Goal: Complete application form

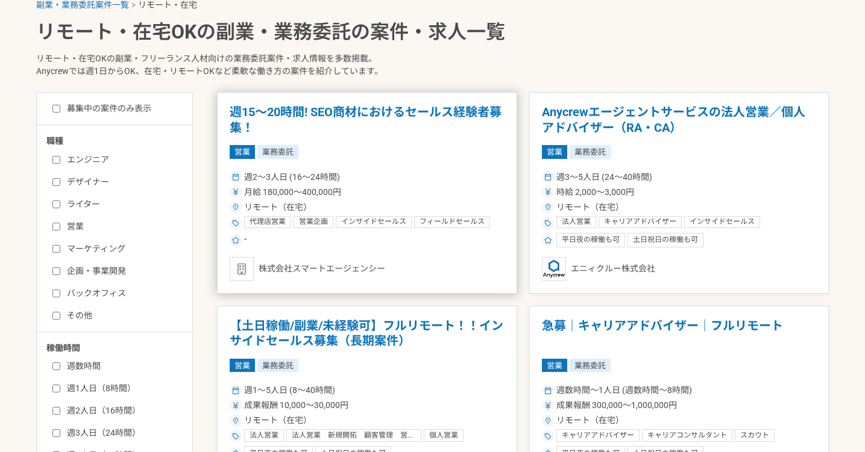
scroll to position [261, 0]
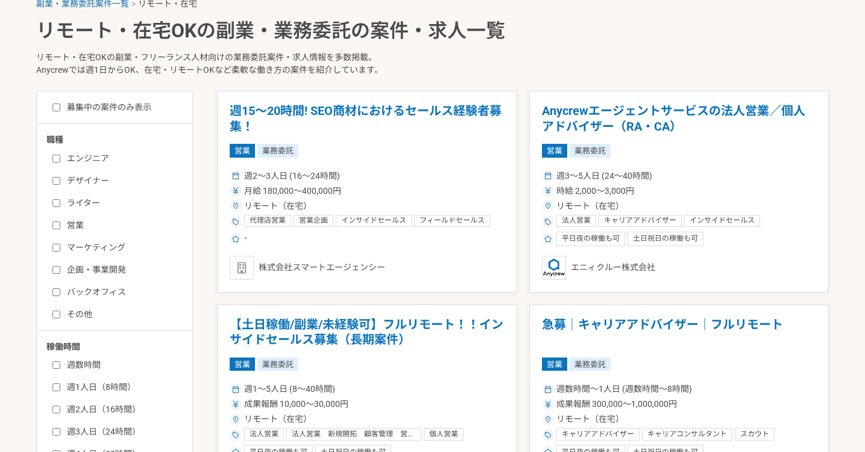
click at [58, 249] on input "マーケティング" at bounding box center [56, 248] width 8 height 8
checkbox input "true"
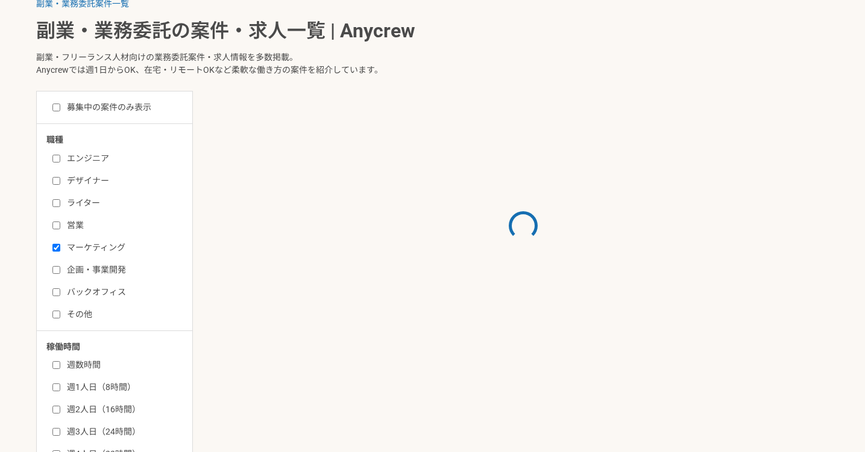
click at [58, 268] on input "企画・事業開発" at bounding box center [56, 270] width 8 height 8
checkbox input "true"
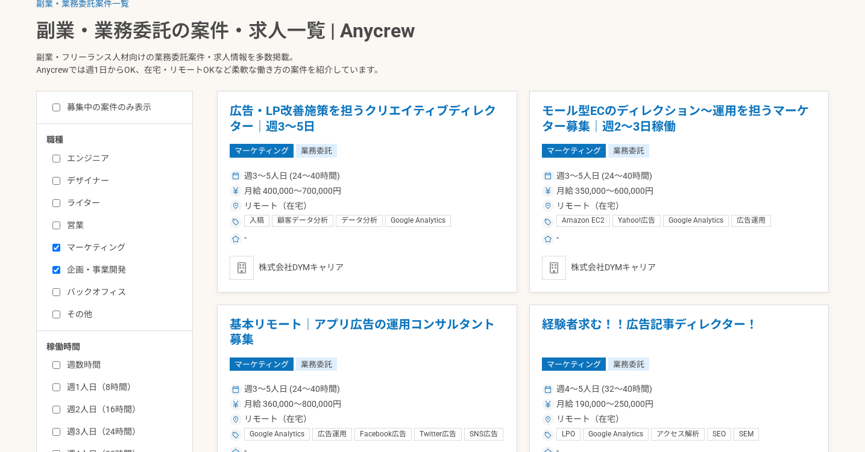
click at [54, 314] on input "その他" at bounding box center [56, 315] width 8 height 8
checkbox input "true"
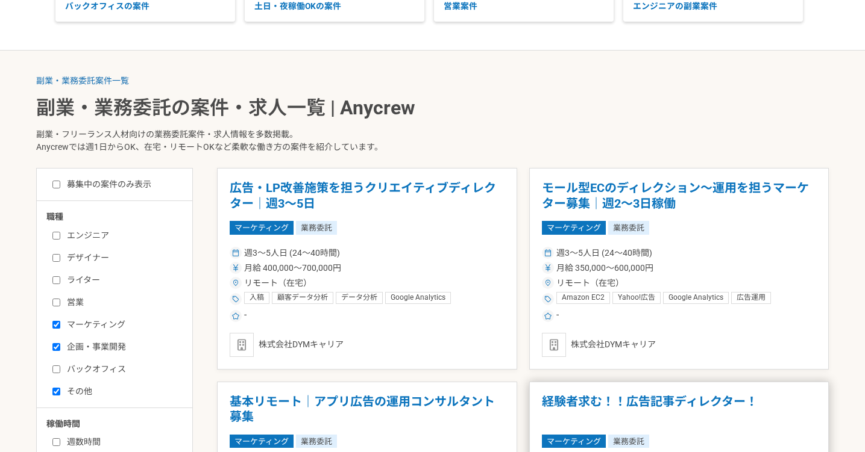
scroll to position [181, 0]
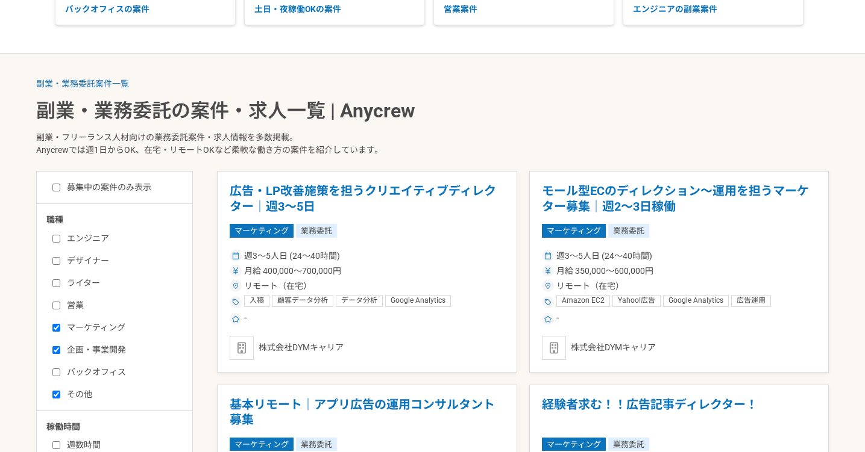
click at [51, 187] on div "募集中の案件のみ表示" at bounding box center [119, 187] width 146 height 13
click at [55, 188] on input "募集中の案件のみ表示" at bounding box center [56, 188] width 8 height 8
checkbox input "true"
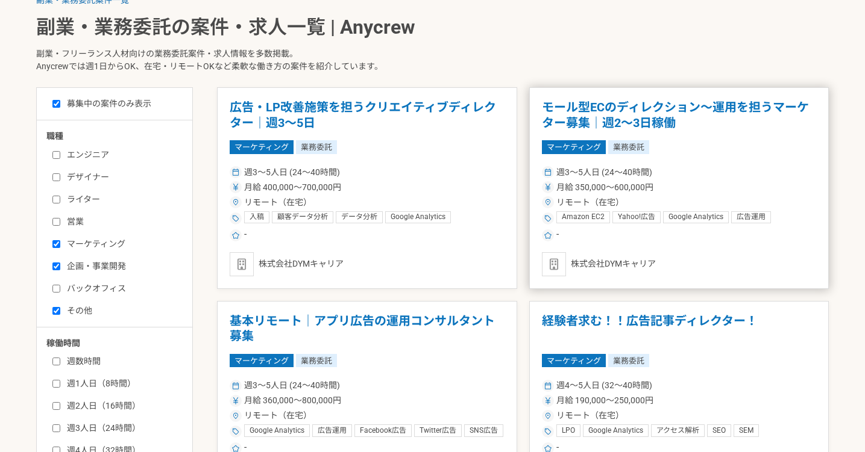
scroll to position [304, 0]
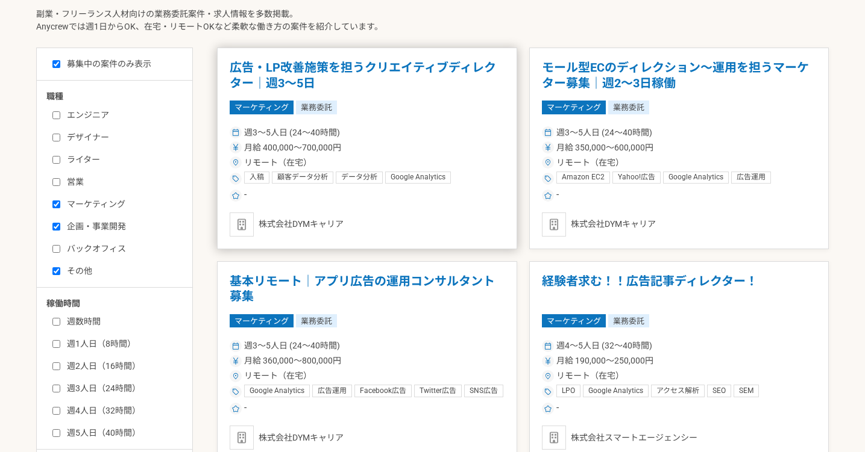
click at [418, 94] on article "広告・LP改善施策を担うクリエイティブディレクター｜週3～5日 マーケティング 業務委託 週3〜5人日 (24〜40時間) 月給 400,000〜700,00…" at bounding box center [367, 149] width 300 height 202
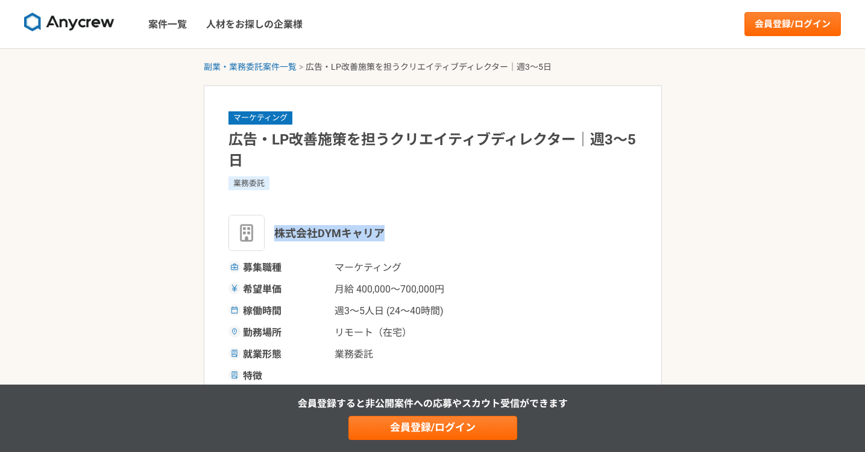
drag, startPoint x: 379, startPoint y: 234, endPoint x: 274, endPoint y: 234, distance: 104.8
click at [274, 234] on span "株式会社DYMキャリア" at bounding box center [329, 233] width 110 height 16
copy span "株式会社DYMキャリア"
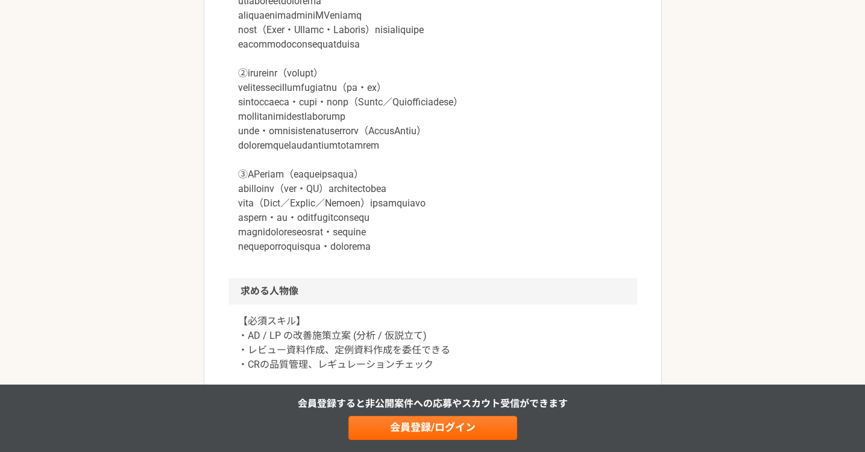
scroll to position [540, 0]
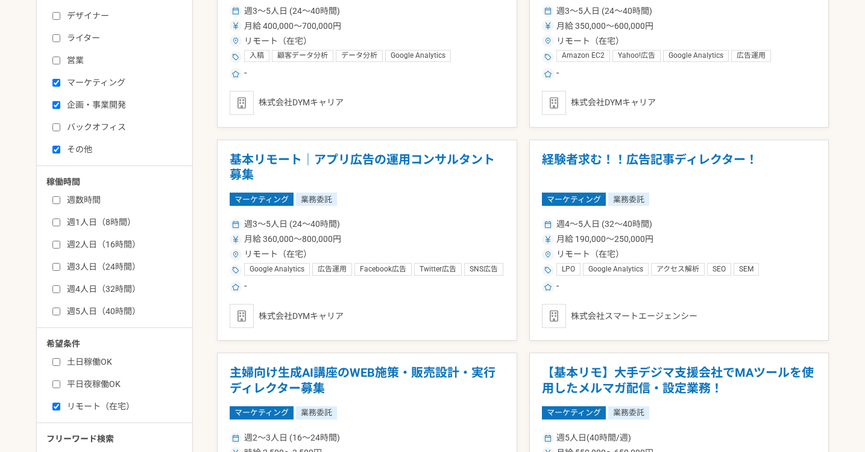
scroll to position [442, 0]
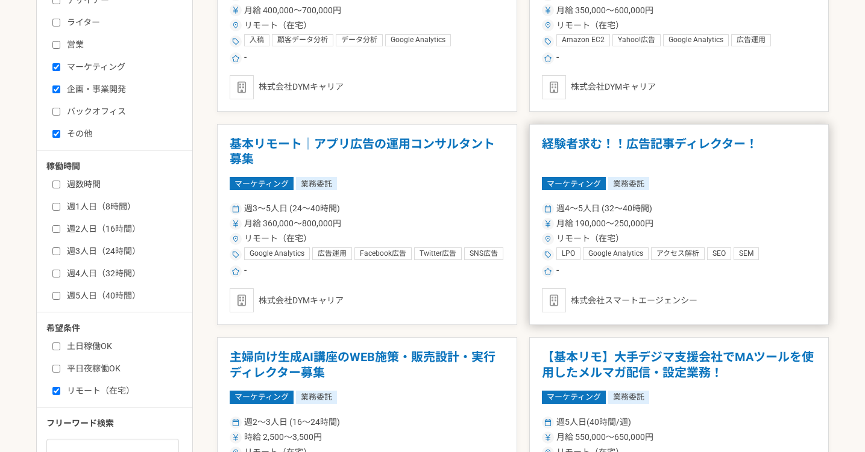
click at [685, 149] on h1 "経験者求む！！広告記事ディレクター！" at bounding box center [679, 152] width 275 height 31
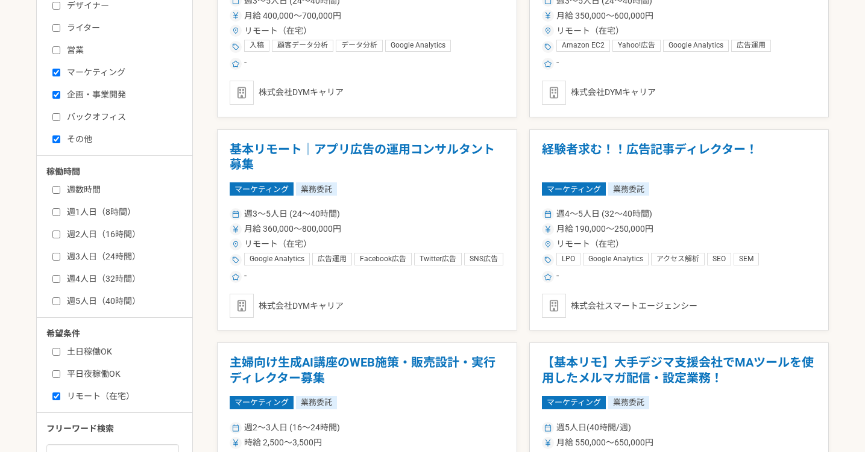
scroll to position [528, 0]
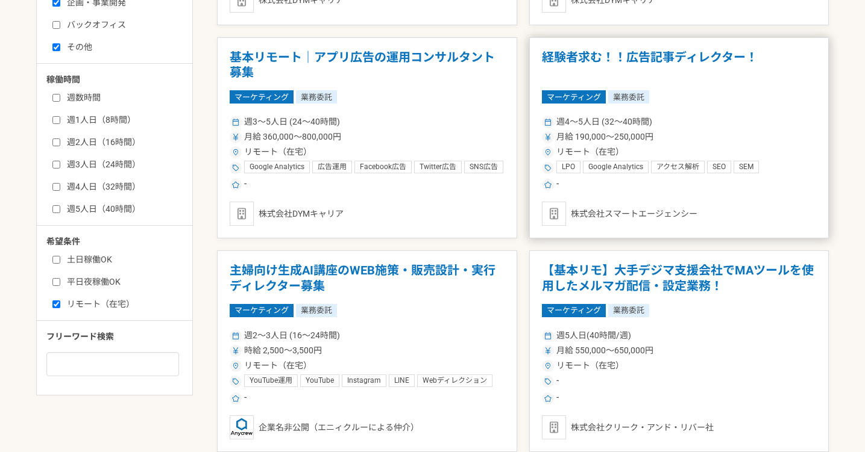
click at [686, 111] on article "経験者求む！！広告記事ディレクター！ マーケティング 業務委託 週4〜5人日 (32〜40時間) 月給 190,000〜250,000円 リモート（在宅） L…" at bounding box center [679, 138] width 300 height 202
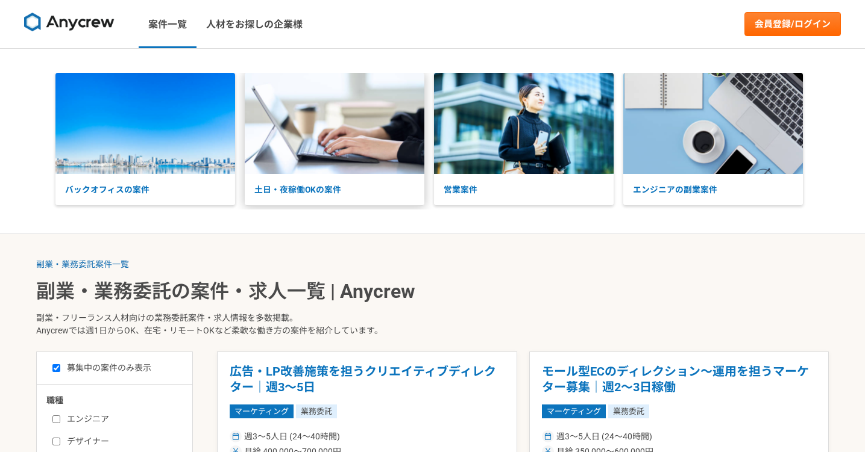
click at [296, 96] on img at bounding box center [335, 123] width 180 height 101
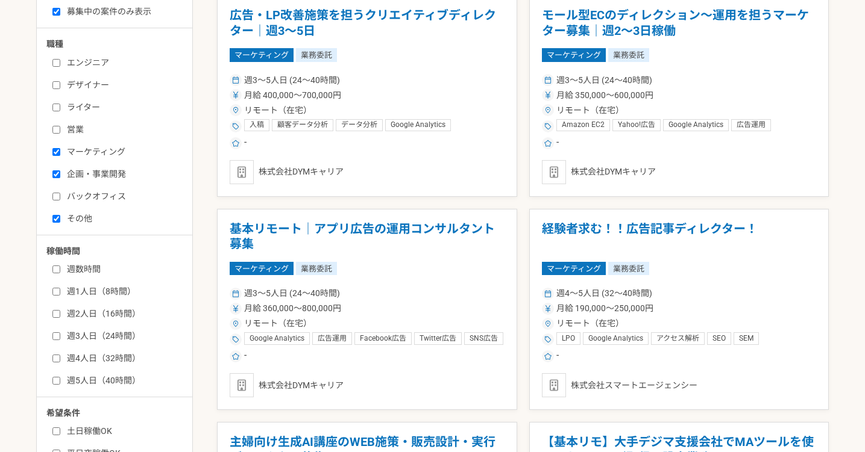
scroll to position [501, 0]
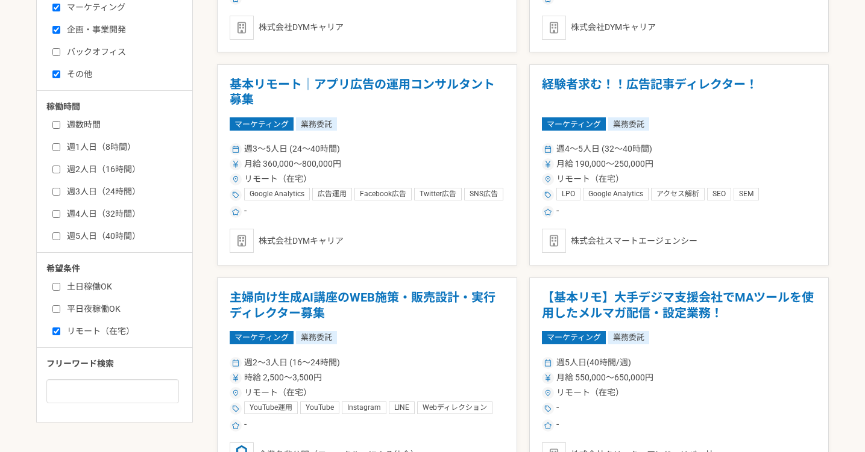
click at [57, 143] on input "週1人日（8時間）" at bounding box center [56, 147] width 8 height 8
checkbox input "true"
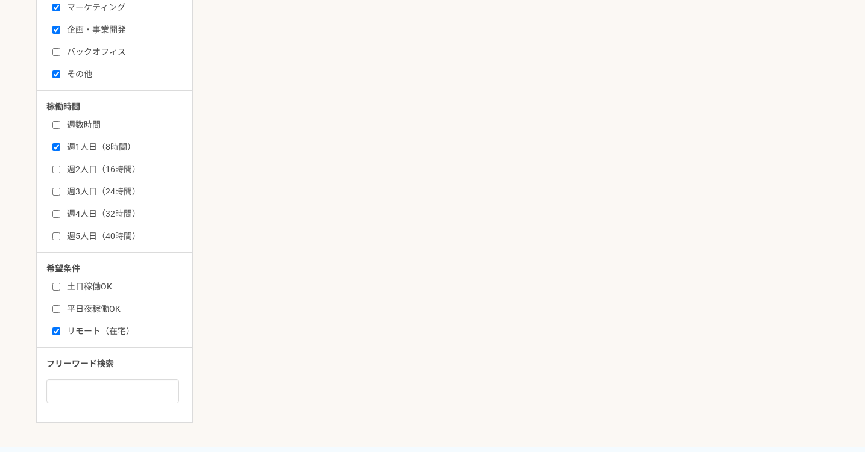
click at [57, 169] on input "週2人日（16時間）" at bounding box center [56, 170] width 8 height 8
checkbox input "true"
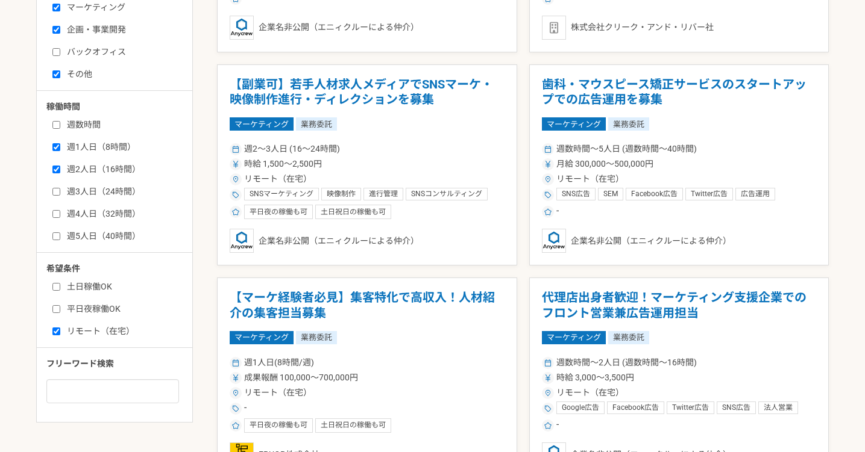
click at [56, 192] on input "週3人日（24時間）" at bounding box center [56, 192] width 8 height 8
checkbox input "true"
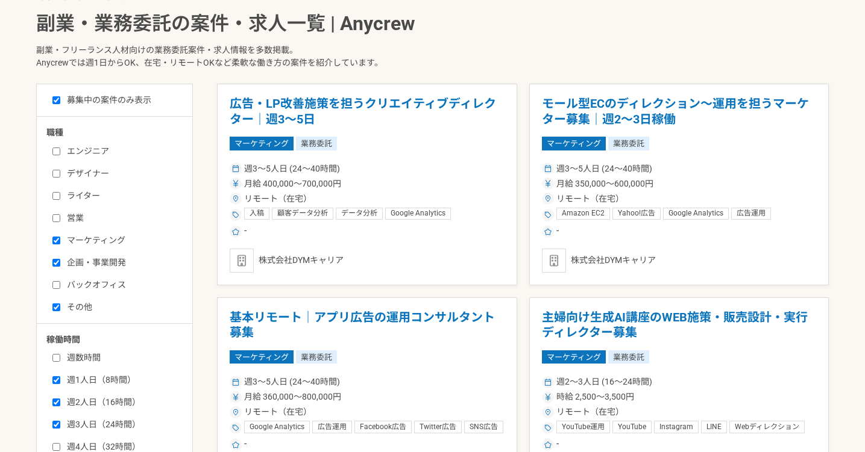
scroll to position [330, 0]
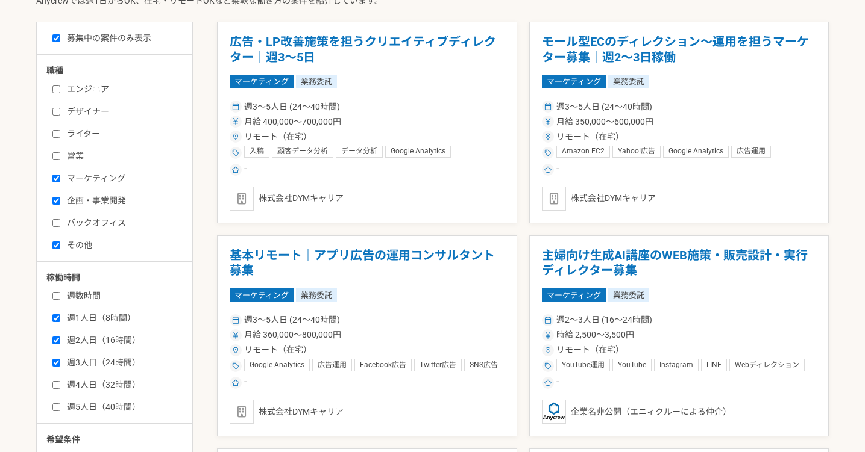
click at [56, 130] on input "ライター" at bounding box center [56, 134] width 8 height 8
checkbox input "true"
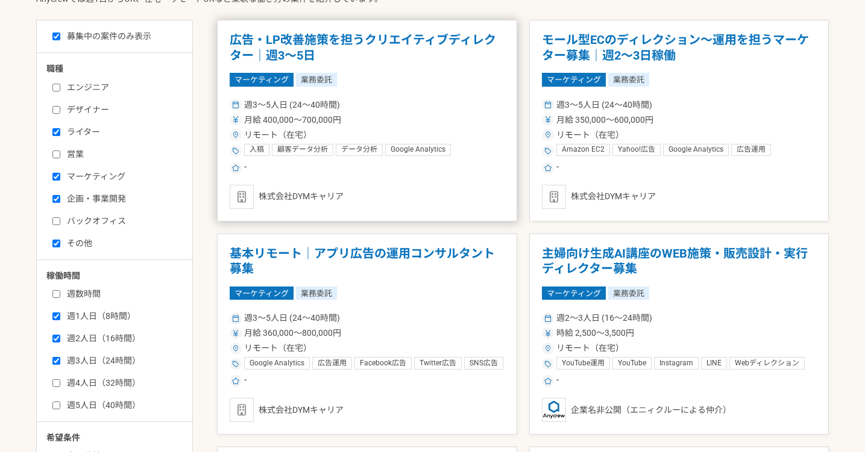
click at [425, 105] on div "週3〜5人日 (24〜40時間)" at bounding box center [367, 105] width 275 height 13
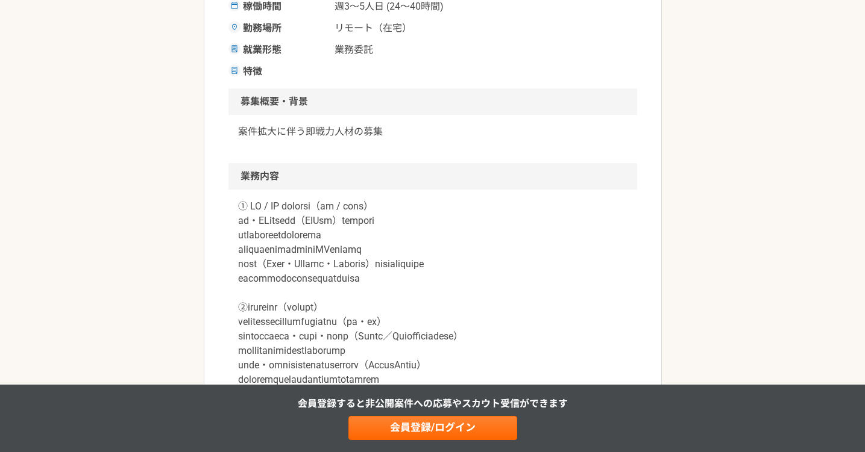
scroll to position [739, 0]
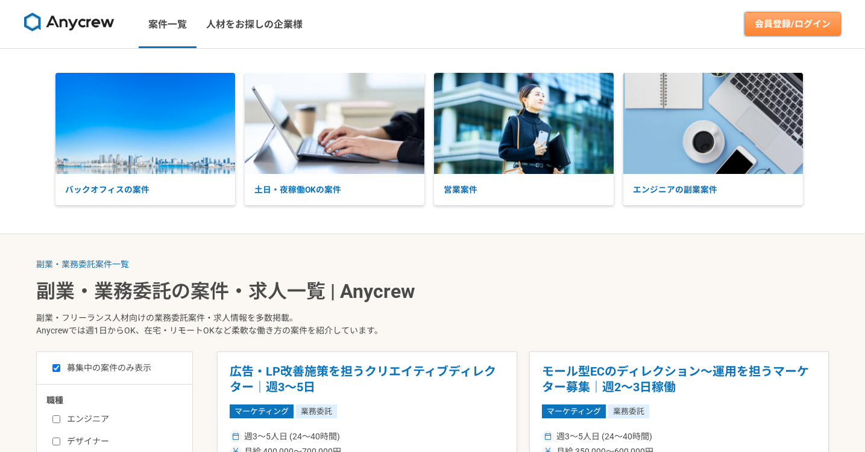
click at [781, 16] on link "会員登録/ログイン" at bounding box center [792, 24] width 96 height 24
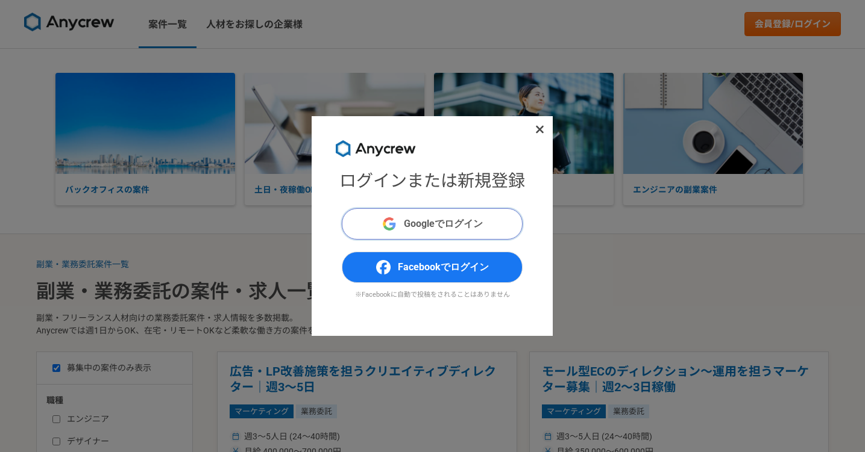
click at [462, 217] on span "Googleでログイン" at bounding box center [443, 224] width 79 height 14
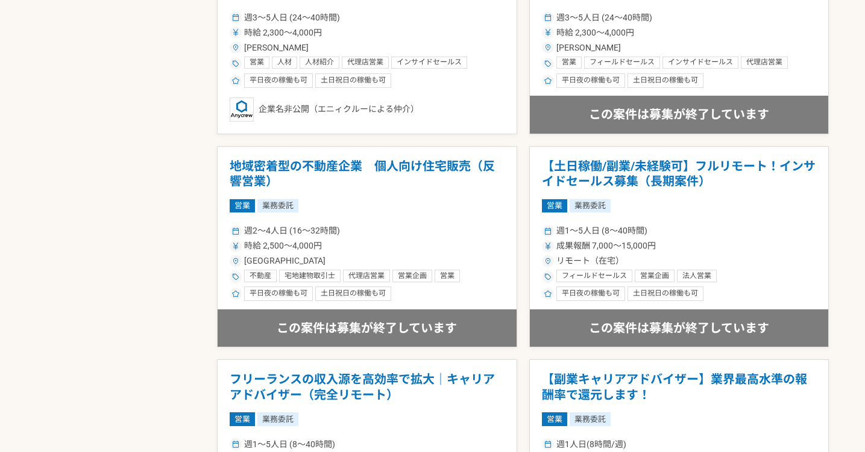
scroll to position [1703, 0]
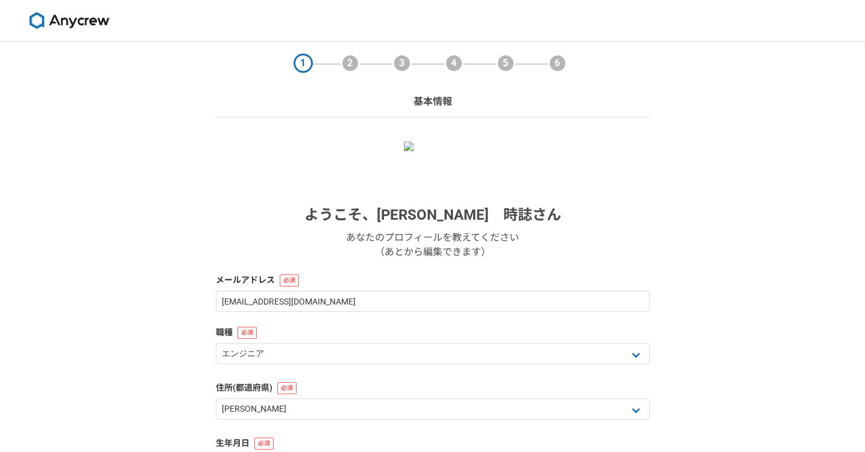
select select "13"
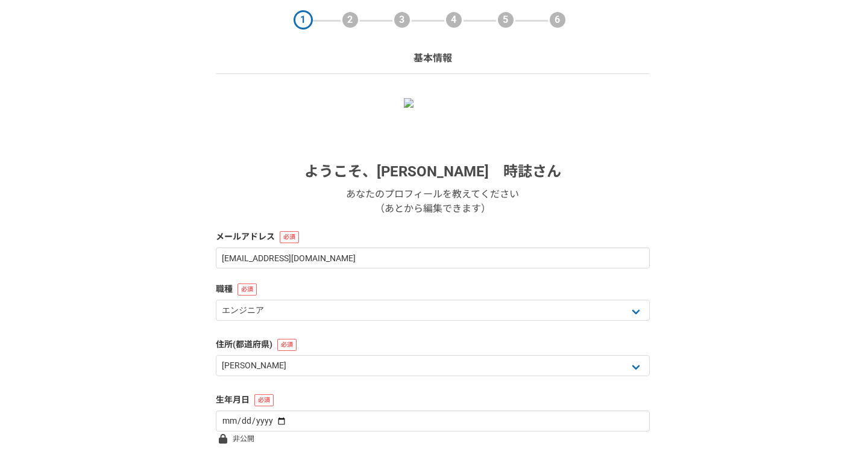
scroll to position [129, 0]
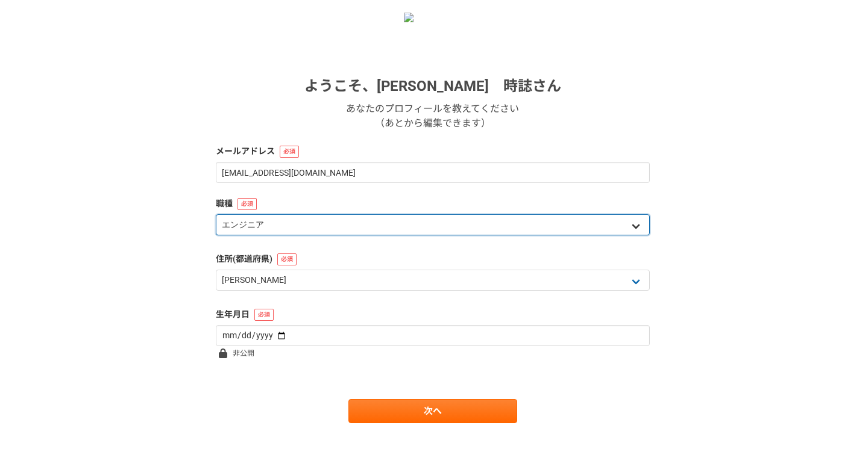
click at [505, 226] on select "エンジニア デザイナー ライター 営業 マーケティング 企画・事業開発 バックオフィス その他" at bounding box center [433, 224] width 434 height 21
select select "5"
click at [216, 214] on select "エンジニア デザイナー ライター 営業 マーケティング 企画・事業開発 バックオフィス その他" at bounding box center [433, 224] width 434 height 21
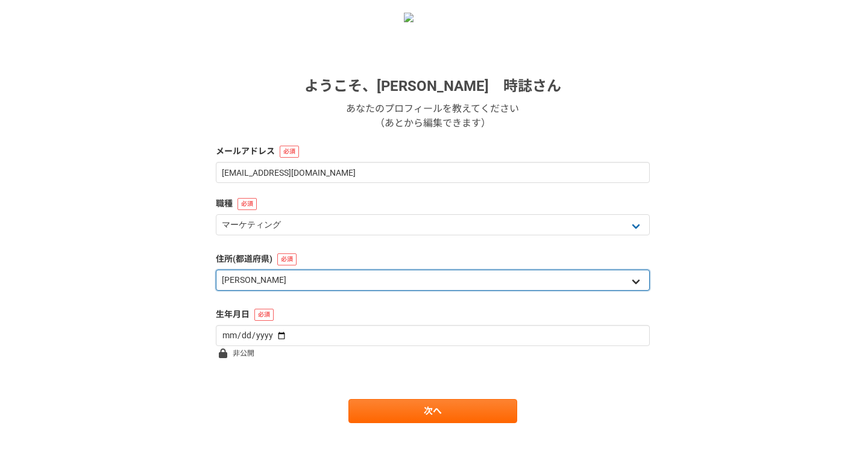
click at [486, 274] on select "北海道 [GEOGRAPHIC_DATA] [GEOGRAPHIC_DATA] [PERSON_NAME][GEOGRAPHIC_DATA] [PERSON_…" at bounding box center [433, 280] width 434 height 21
click at [216, 270] on select "北海道 [GEOGRAPHIC_DATA] [GEOGRAPHIC_DATA] [PERSON_NAME][GEOGRAPHIC_DATA] [PERSON_…" at bounding box center [433, 280] width 434 height 21
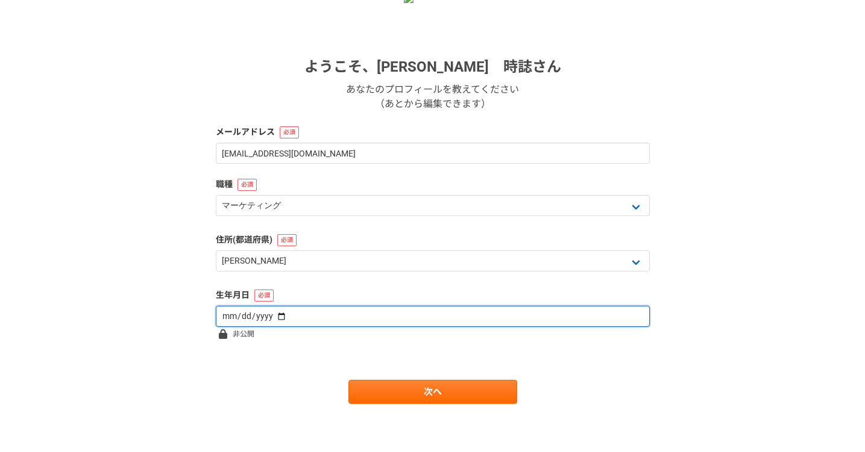
click at [482, 314] on input "date" at bounding box center [433, 316] width 434 height 21
type input "[DATE]"
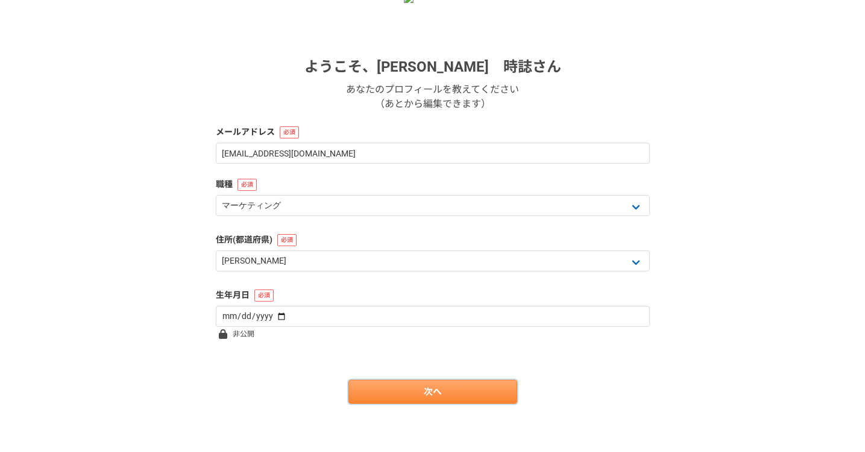
click at [411, 384] on link "次へ" at bounding box center [432, 392] width 169 height 24
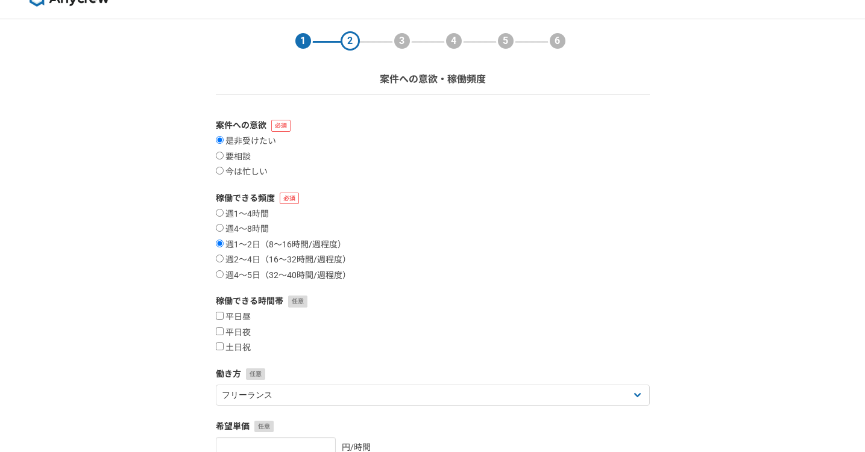
scroll to position [64, 0]
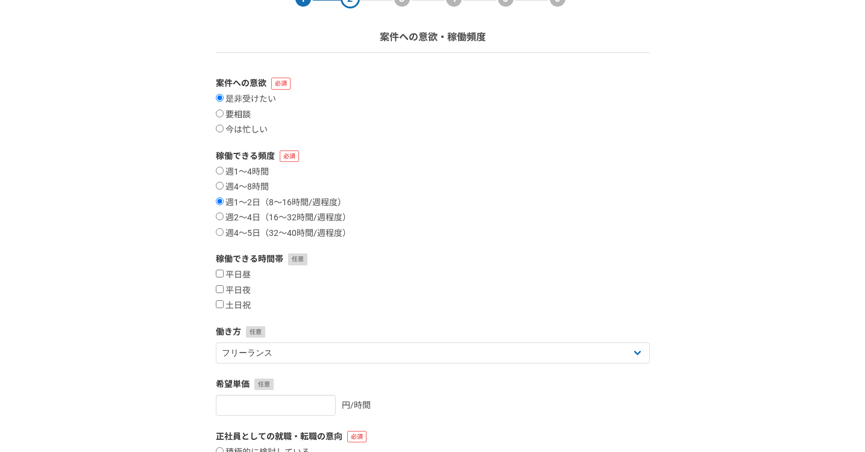
click at [219, 114] on input "要相談" at bounding box center [220, 114] width 8 height 8
radio input "true"
click at [219, 215] on input "週2〜4日（16〜32時間/週程度）" at bounding box center [220, 217] width 8 height 8
radio input "true"
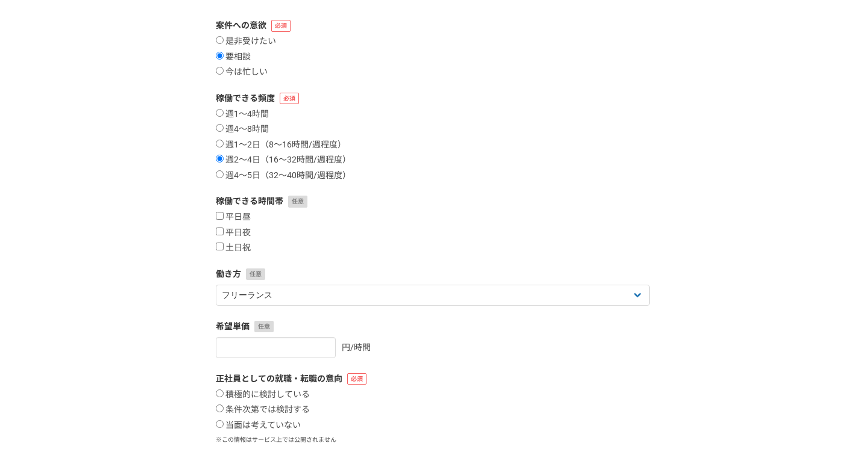
scroll to position [124, 0]
click at [220, 140] on input "週1〜2日（8〜16時間/週程度）" at bounding box center [220, 143] width 8 height 8
radio input "true"
click at [221, 218] on input "平日昼" at bounding box center [220, 215] width 8 height 8
checkbox input "true"
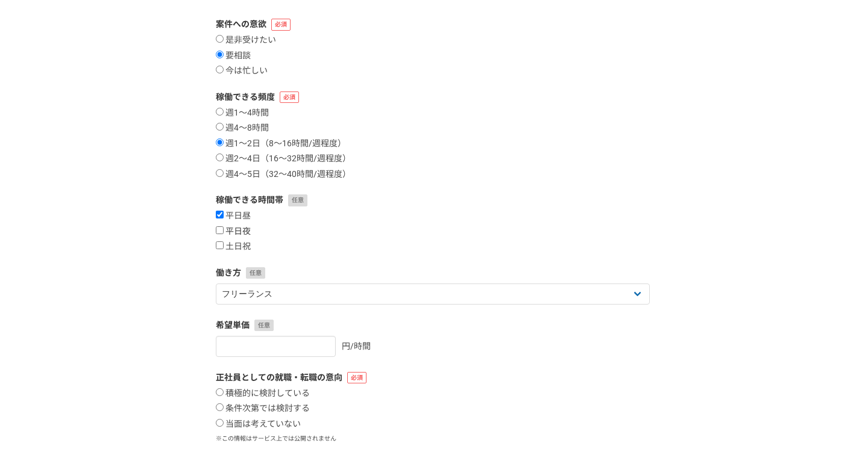
click at [221, 233] on input "平日夜" at bounding box center [220, 231] width 8 height 8
checkbox input "true"
click at [221, 246] on input "土日祝" at bounding box center [220, 246] width 8 height 8
checkbox input "true"
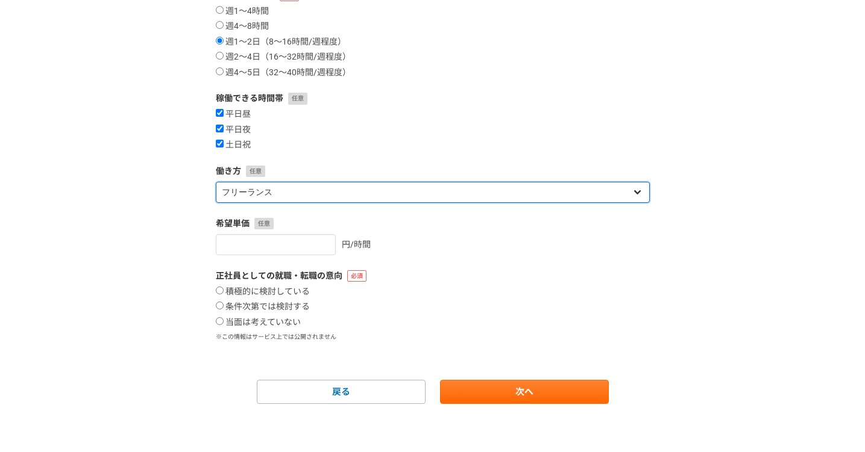
click at [500, 189] on select "フリーランス 副業 その他" at bounding box center [433, 192] width 434 height 21
click at [216, 182] on select "フリーランス 副業 その他" at bounding box center [433, 192] width 434 height 21
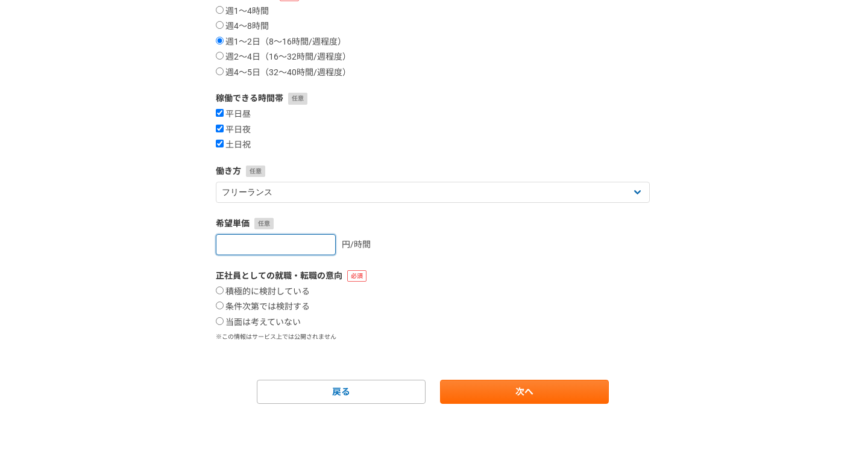
click at [294, 242] on input "number" at bounding box center [276, 244] width 120 height 21
click at [307, 243] on input "1" at bounding box center [276, 244] width 120 height 21
click at [307, 243] on input "2" at bounding box center [276, 244] width 120 height 21
click at [307, 243] on input "3" at bounding box center [276, 244] width 120 height 21
type input "3"
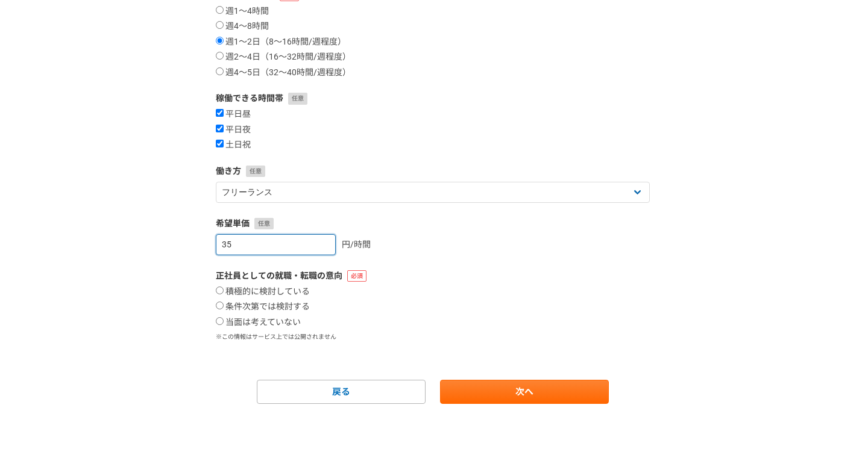
type input "3"
type input "4000"
click at [272, 309] on label "条件次第では検討する" at bounding box center [263, 307] width 94 height 11
click at [224, 309] on input "条件次第では検討する" at bounding box center [220, 306] width 8 height 8
radio input "true"
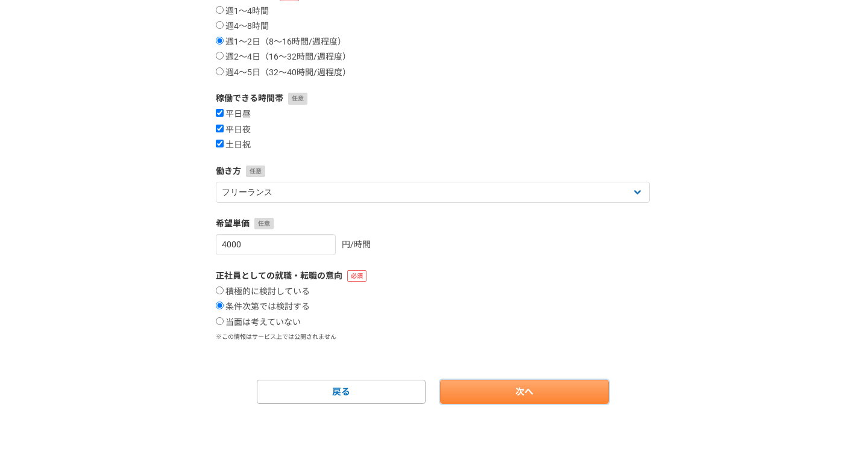
click at [518, 399] on link "次へ" at bounding box center [524, 392] width 169 height 24
select select
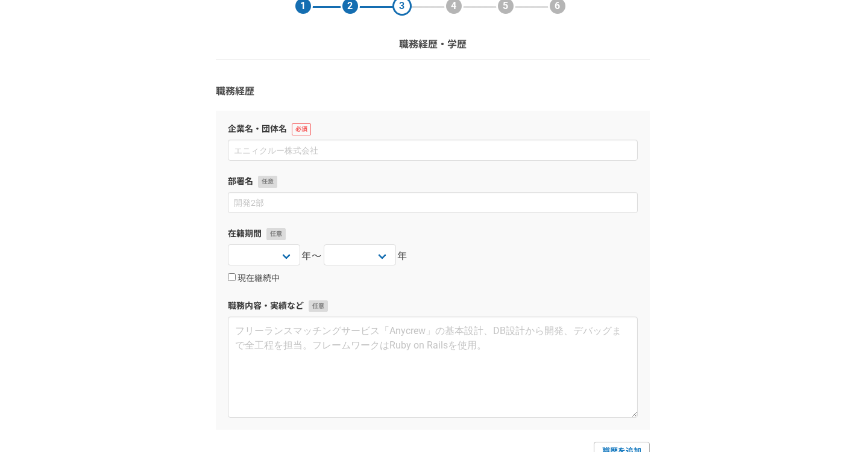
scroll to position [83, 0]
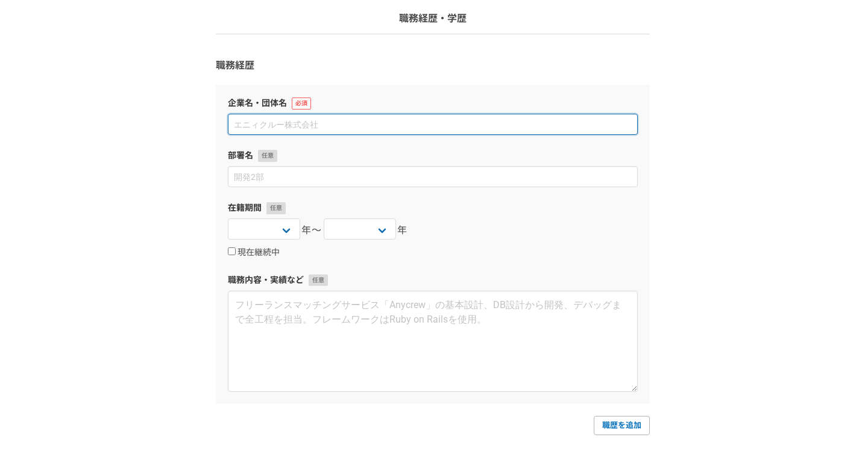
click at [418, 128] on input at bounding box center [433, 124] width 410 height 21
paste input "マーケティング BPO 企業"
type input "マーケティング BPO 企業"
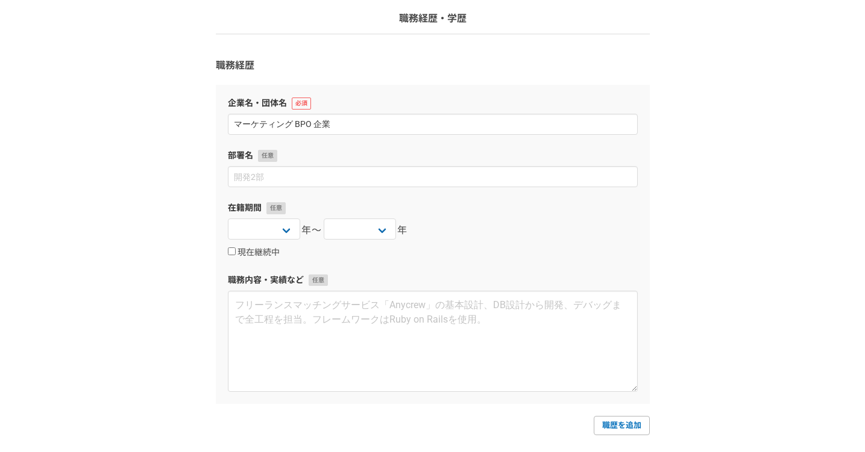
click at [658, 153] on section "1 2 3 4 5 6 職務経歴・学歴 職務経歴 企業名・団体名 マーケティング BPO 企業 部署名 在籍期間 2025 2024 2023 2022 20…" at bounding box center [433, 257] width 458 height 598
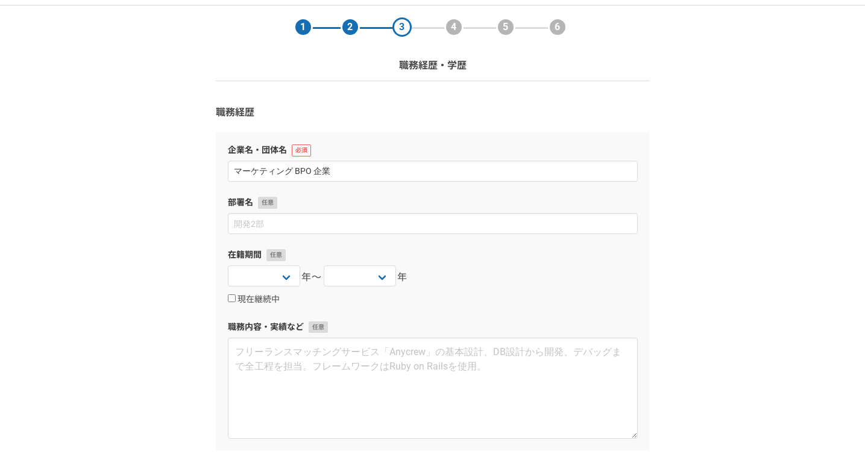
scroll to position [5, 0]
